Goal: Task Accomplishment & Management: Manage account settings

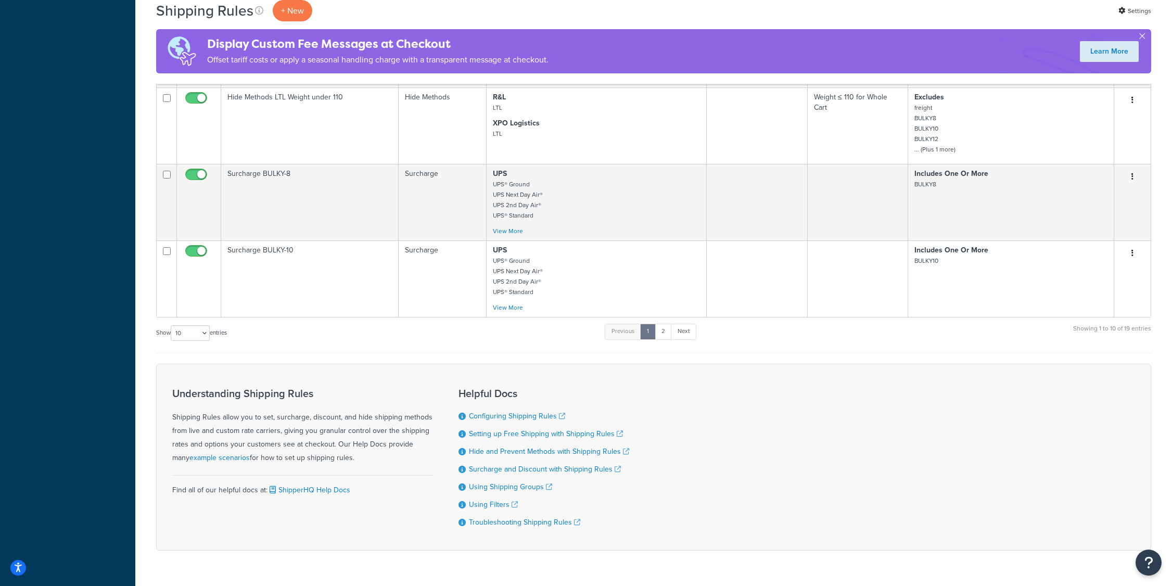
scroll to position [703, 0]
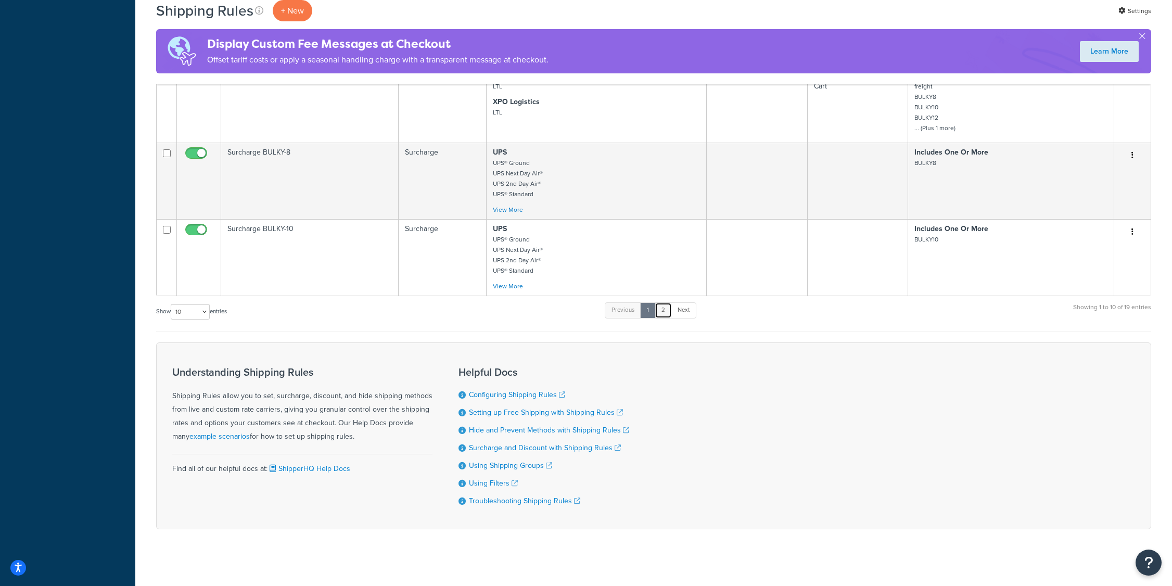
click at [665, 309] on link "2" at bounding box center [663, 310] width 17 height 16
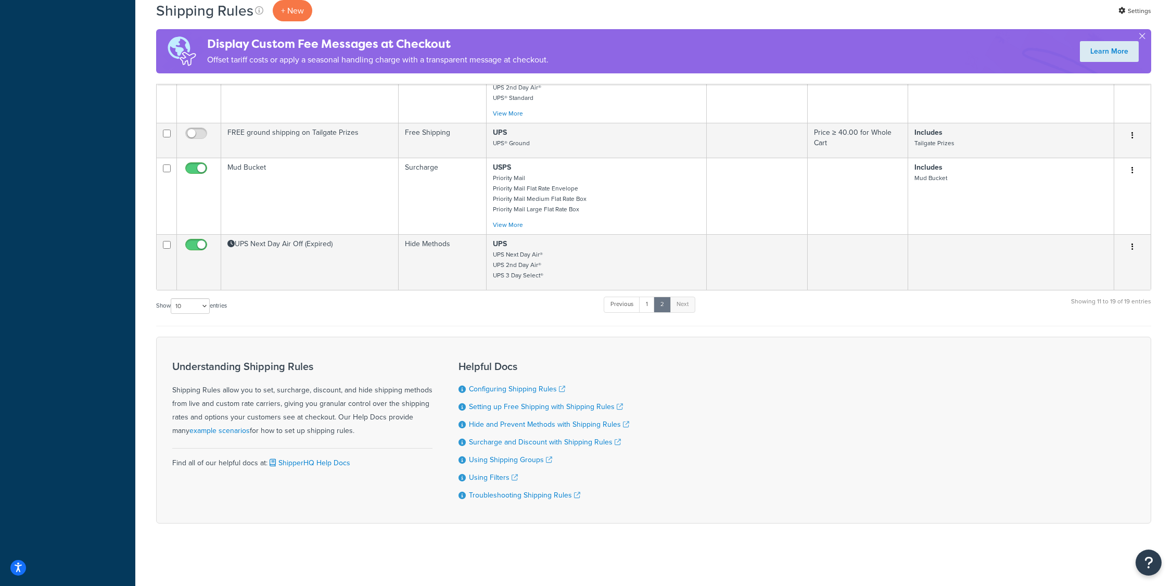
scroll to position [533, 0]
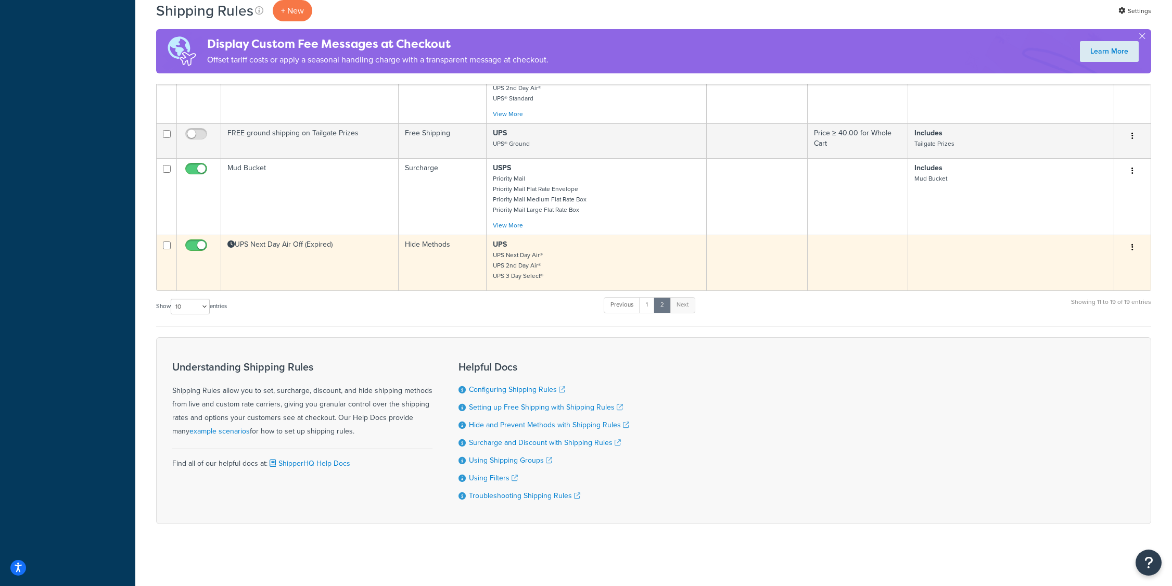
click at [526, 263] on small "UPS Next Day Air® UPS 2nd Day Air® UPS 3 Day Select®" at bounding box center [518, 265] width 50 height 30
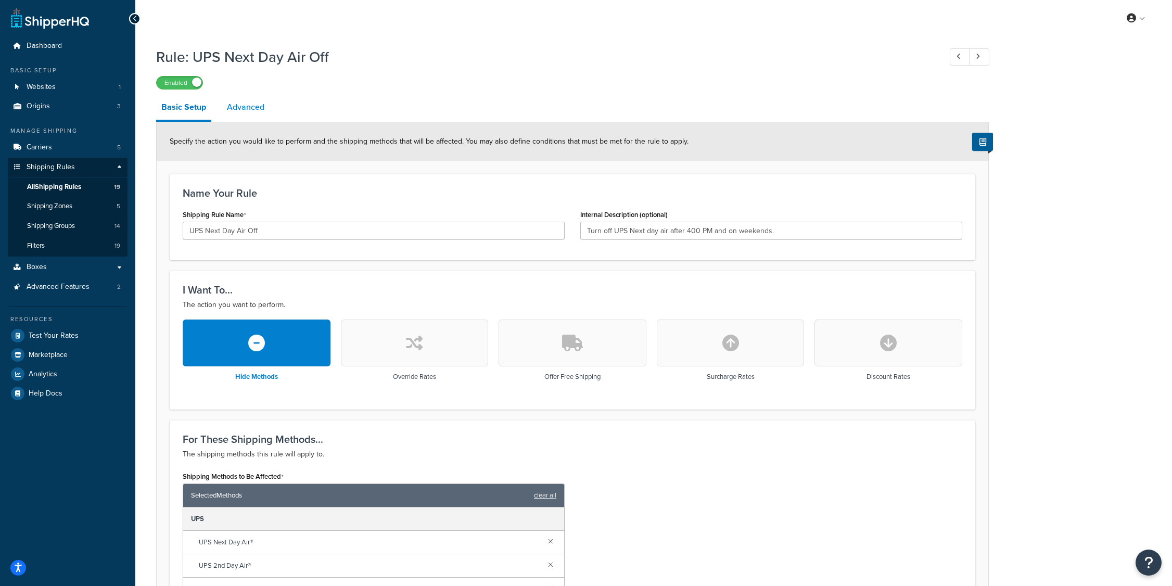
click at [246, 108] on link "Advanced" at bounding box center [246, 107] width 48 height 25
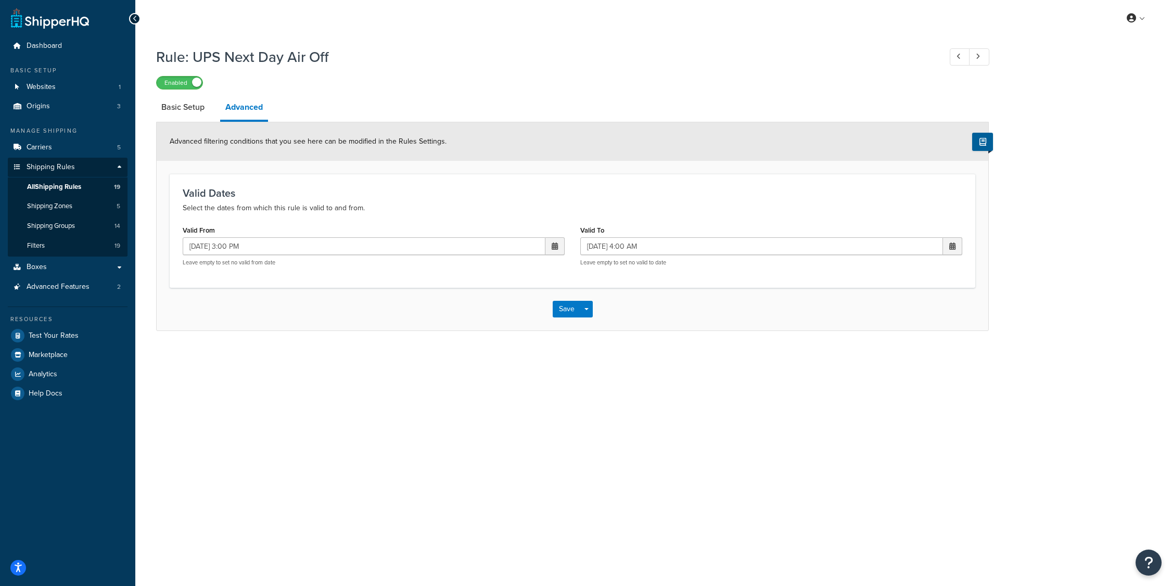
click at [558, 247] on span at bounding box center [554, 246] width 19 height 18
click at [468, 344] on td "22" at bounding box center [464, 345] width 18 height 16
type input "[DATE] 3:00 PM"
click at [957, 246] on span at bounding box center [952, 246] width 19 height 18
click at [880, 344] on td "23" at bounding box center [880, 345] width 18 height 16
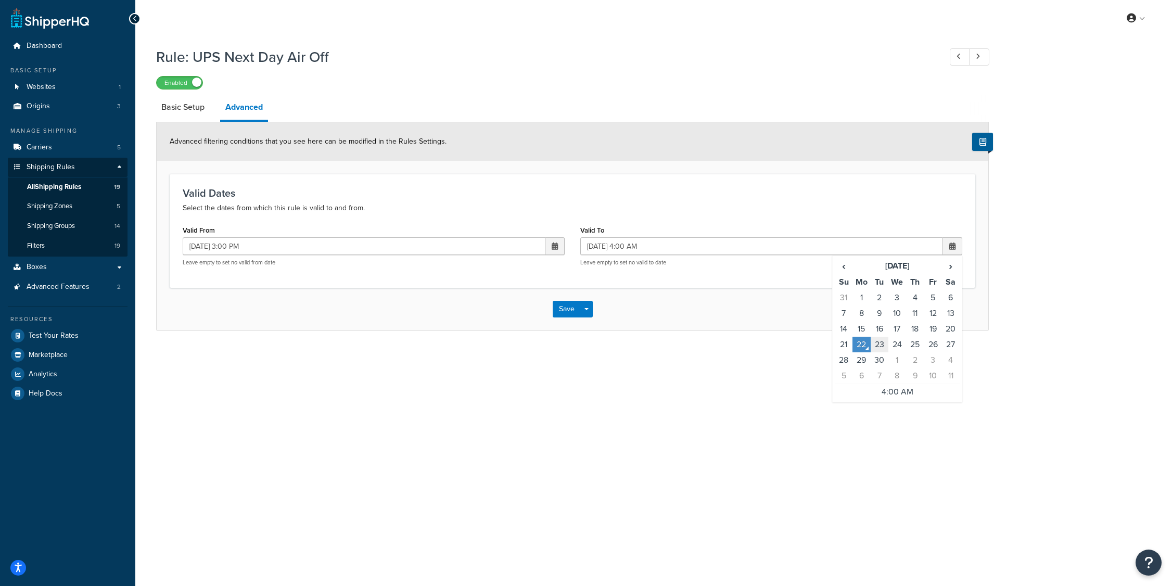
type input "[DATE] 4:00 AM"
click at [561, 308] on button "Save" at bounding box center [567, 309] width 28 height 17
